Goal: Transaction & Acquisition: Purchase product/service

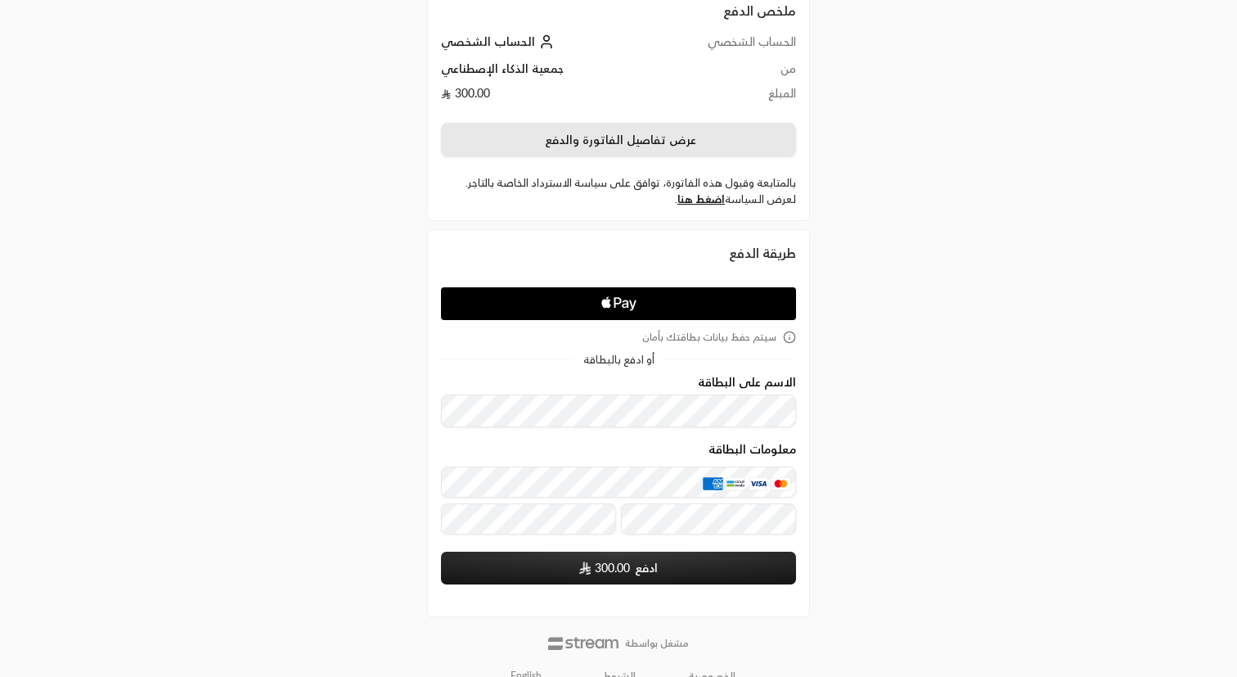
scroll to position [98, 0]
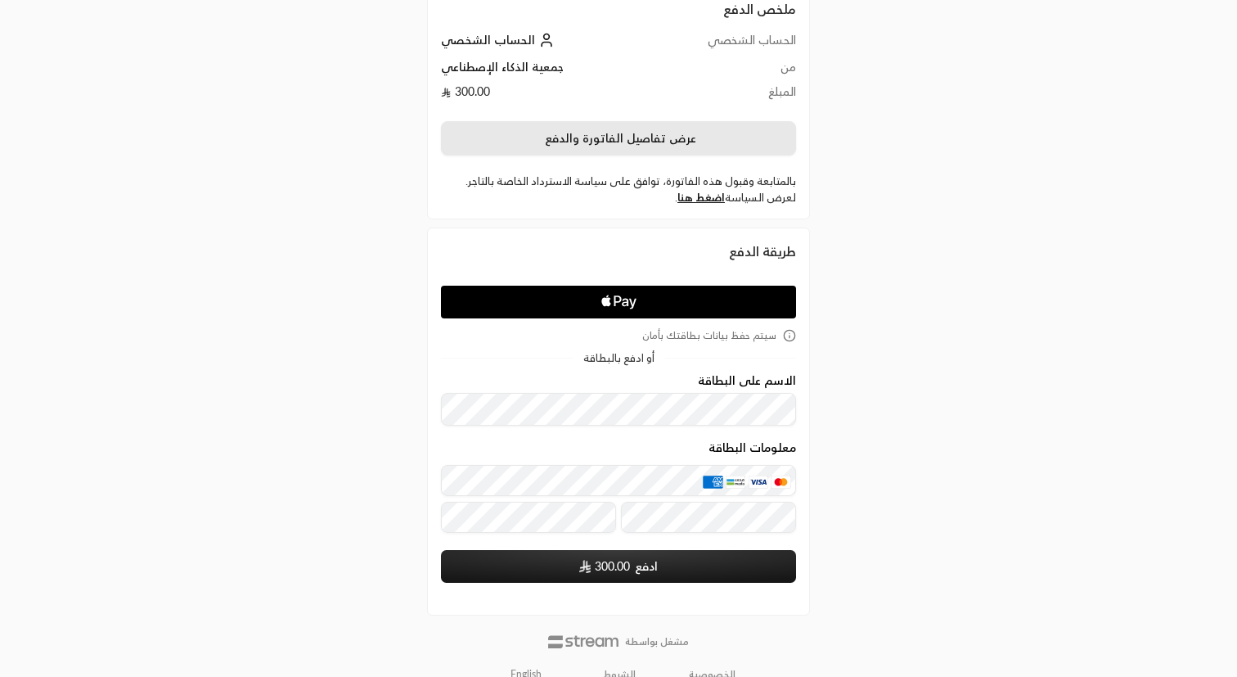
click at [727, 142] on button "عرض تفاصيل الفاتورة والدفع" at bounding box center [618, 138] width 355 height 34
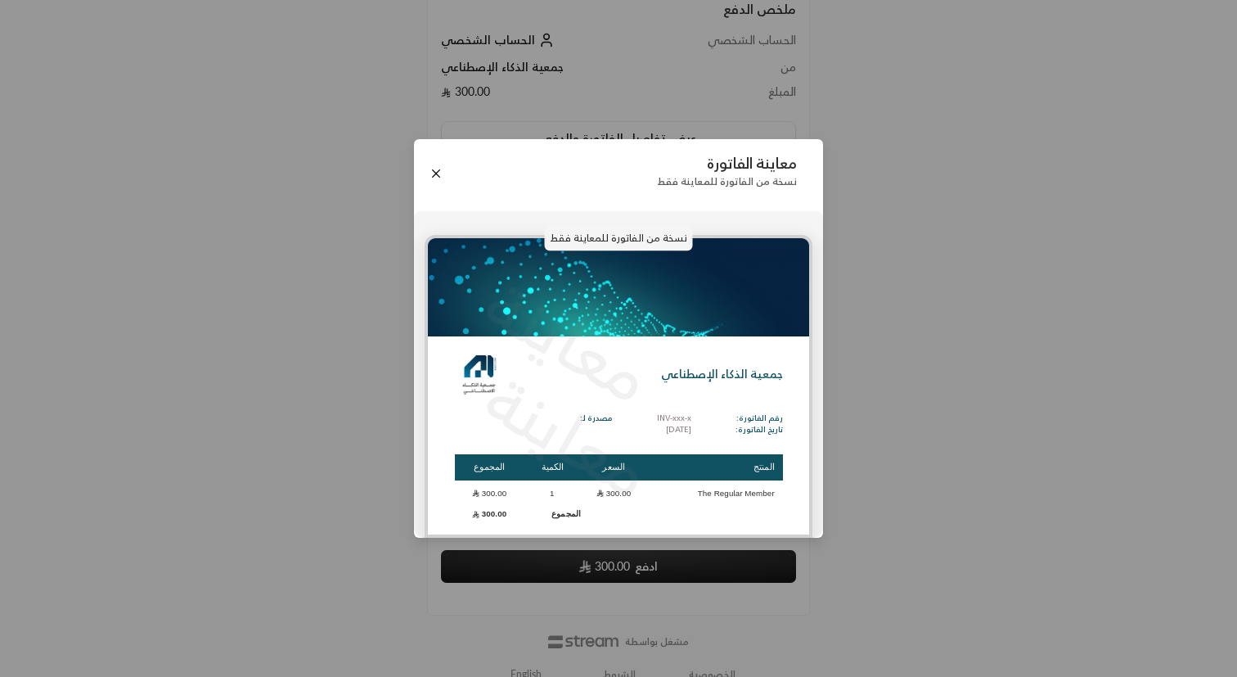
click at [853, 314] on div "معاينة الفاتورة نسخة من الفاتورة للمعاينة فقط نسخة من الفاتورة للمعاينة فقط معا…" at bounding box center [618, 338] width 1237 height 677
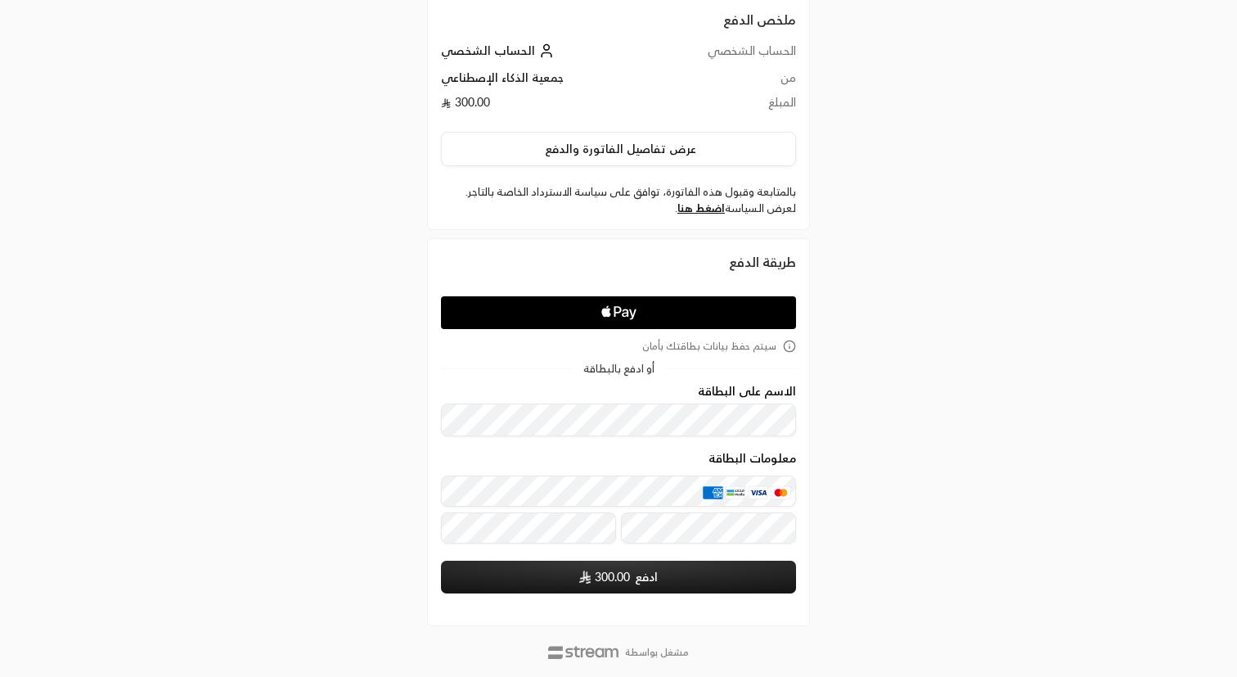
scroll to position [0, 0]
